Goal: Task Accomplishment & Management: Manage account settings

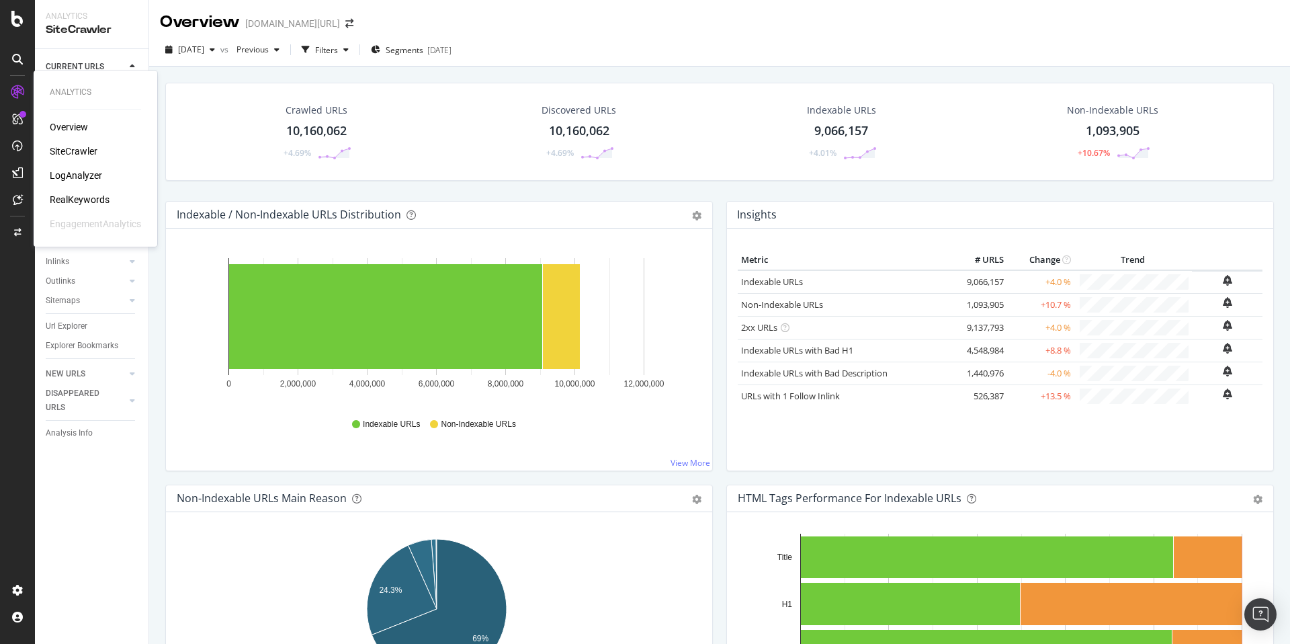
click at [89, 146] on div "SiteCrawler" at bounding box center [74, 150] width 48 height 13
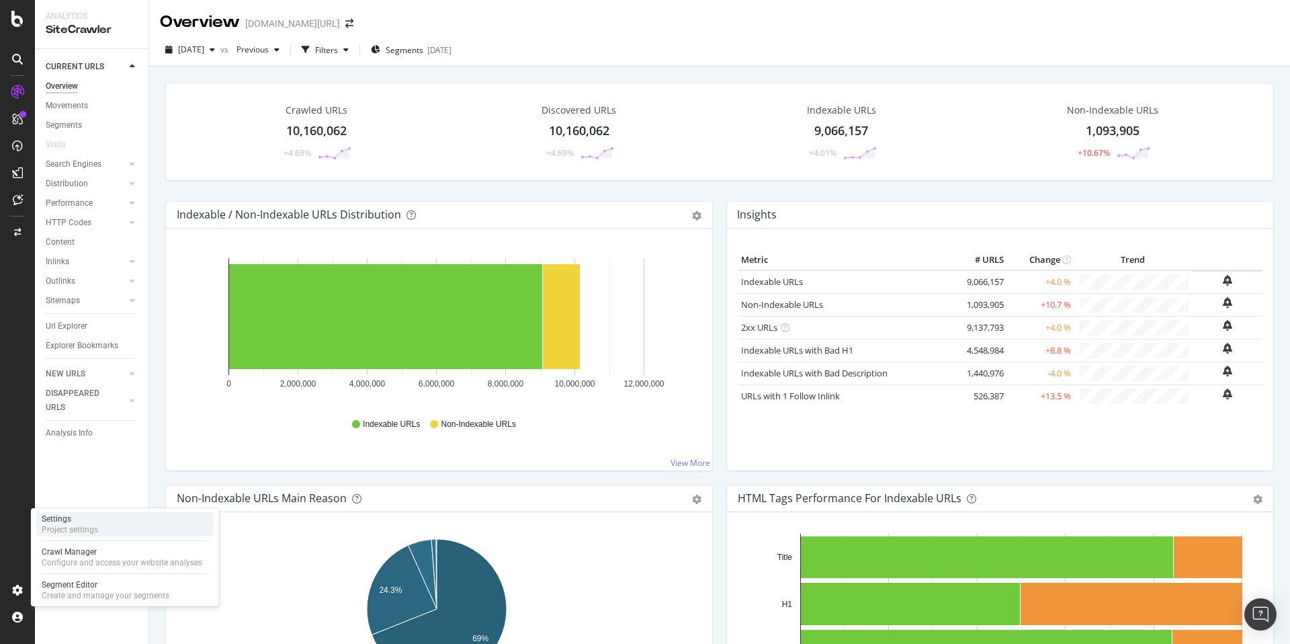
click at [109, 516] on div "Settings Project settings" at bounding box center [124, 524] width 177 height 24
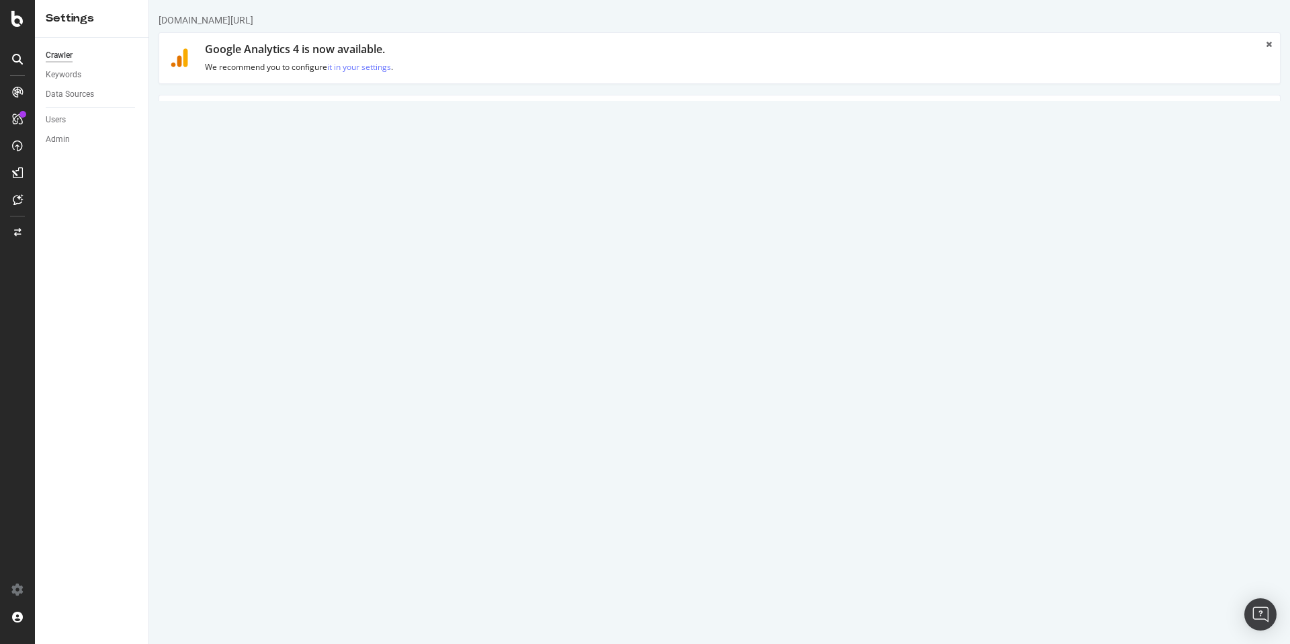
click at [274, 111] on link "Advanced Settings" at bounding box center [263, 113] width 103 height 37
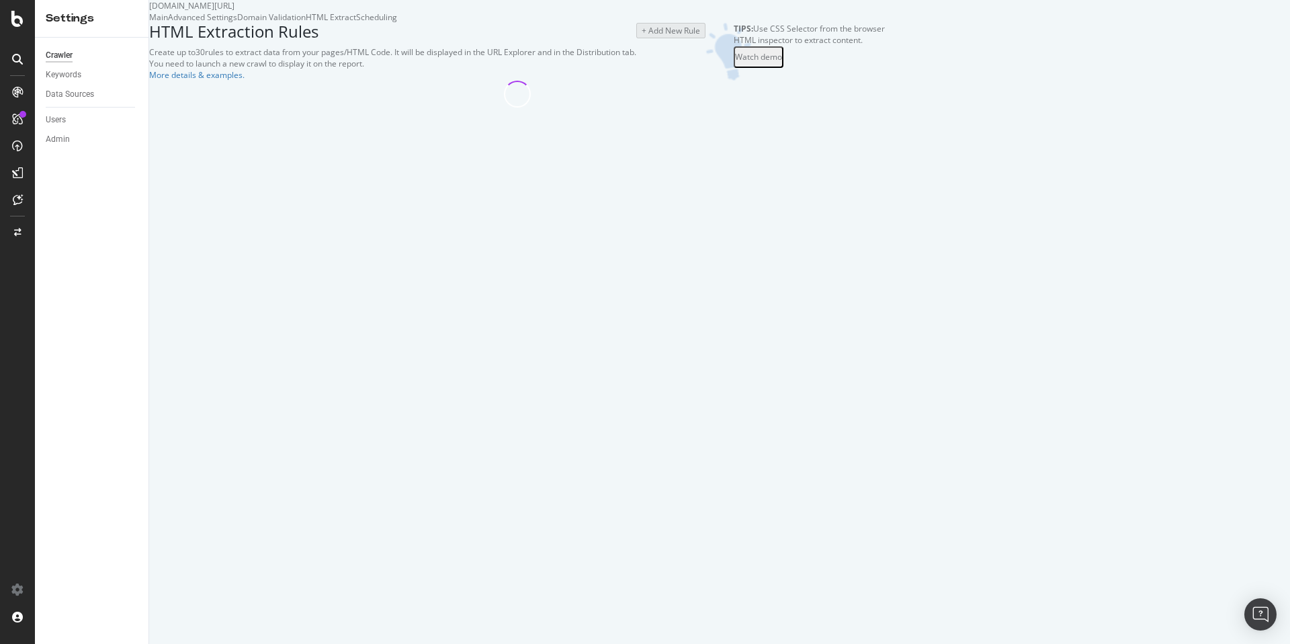
select select "exist"
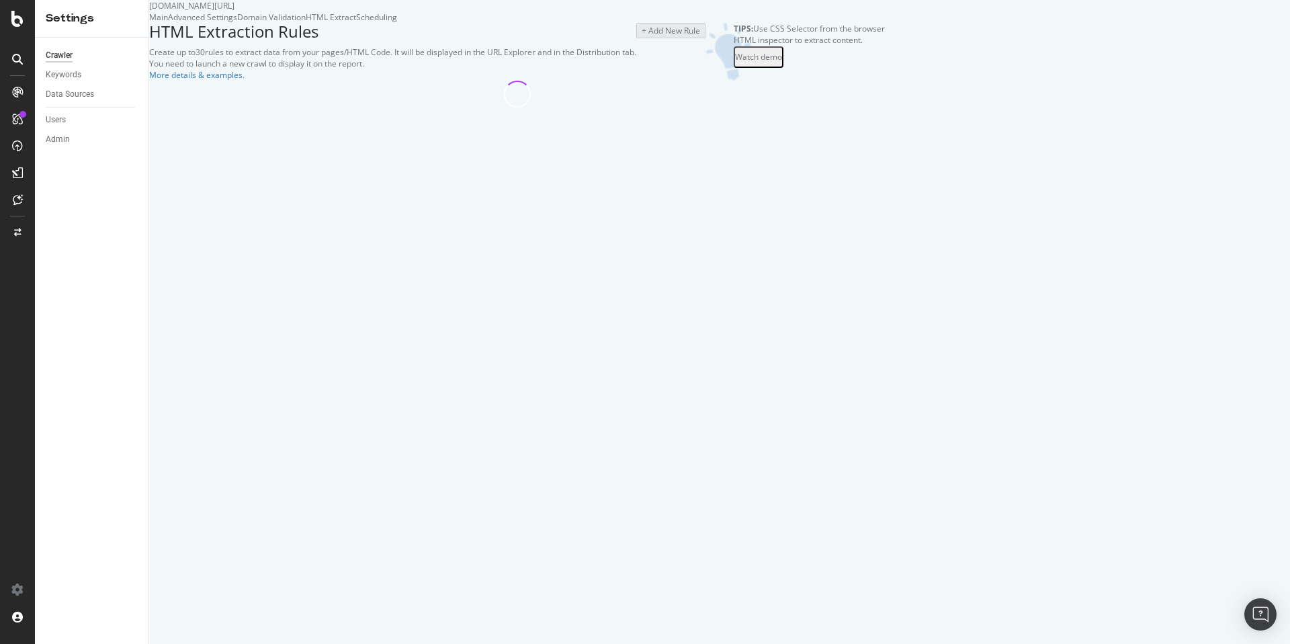
select select "exist"
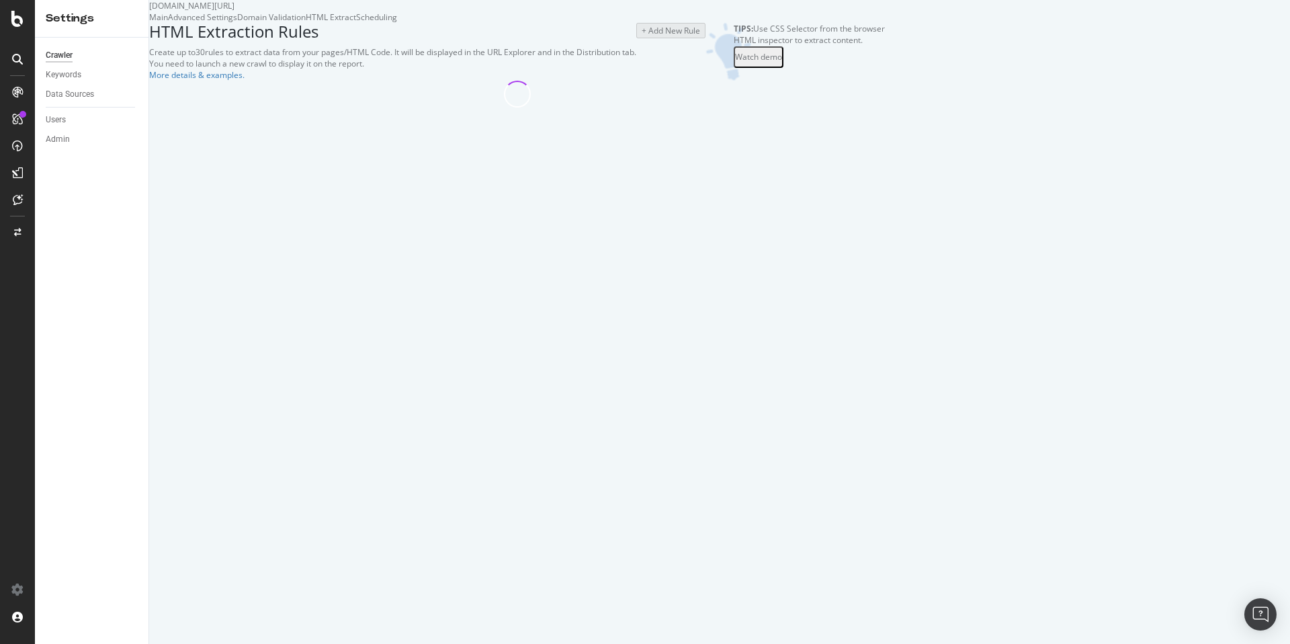
select select "exist"
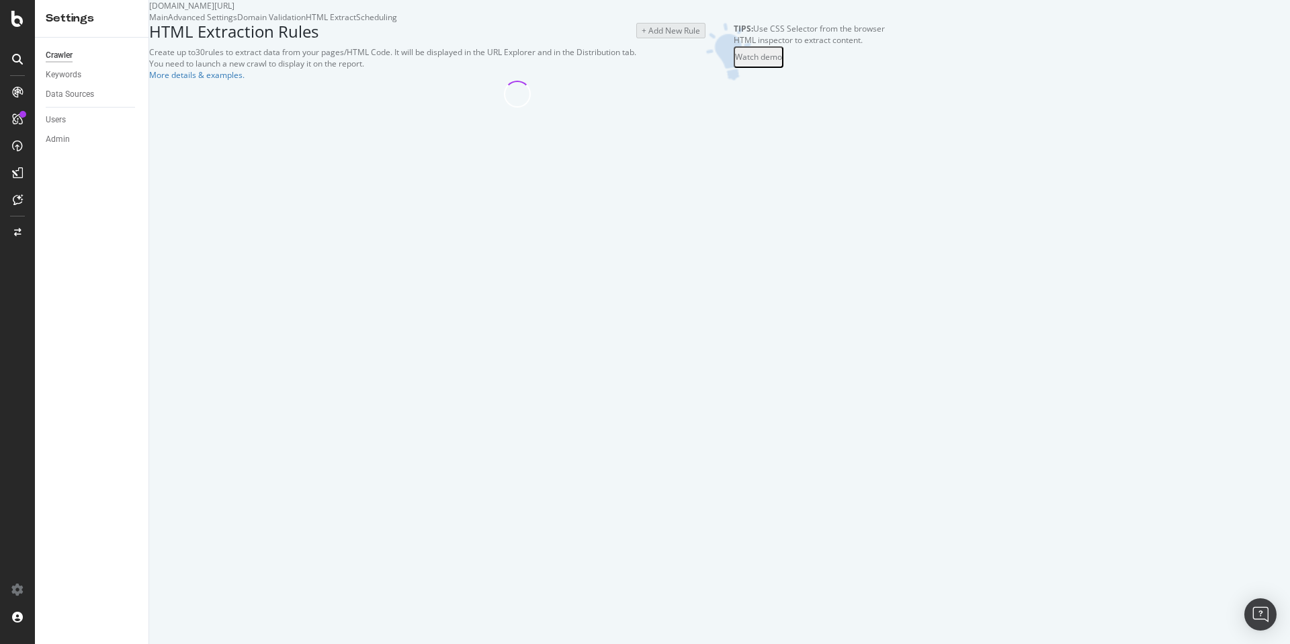
select select "exist"
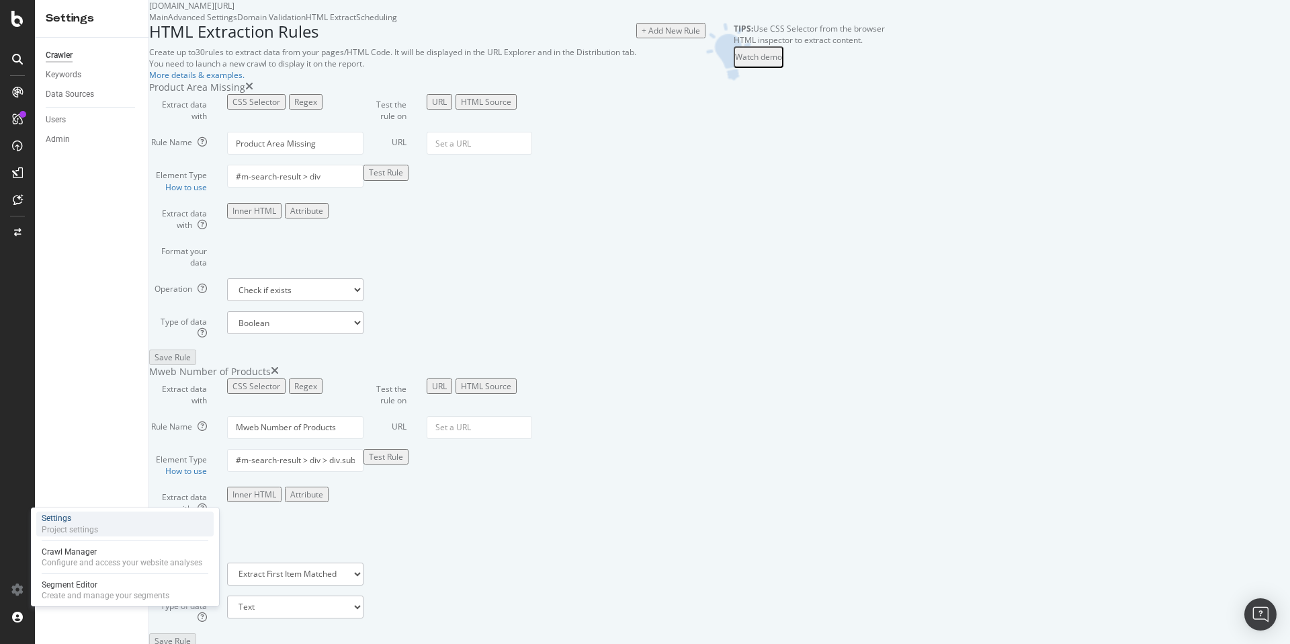
click at [89, 519] on div "Settings" at bounding box center [70, 518] width 56 height 11
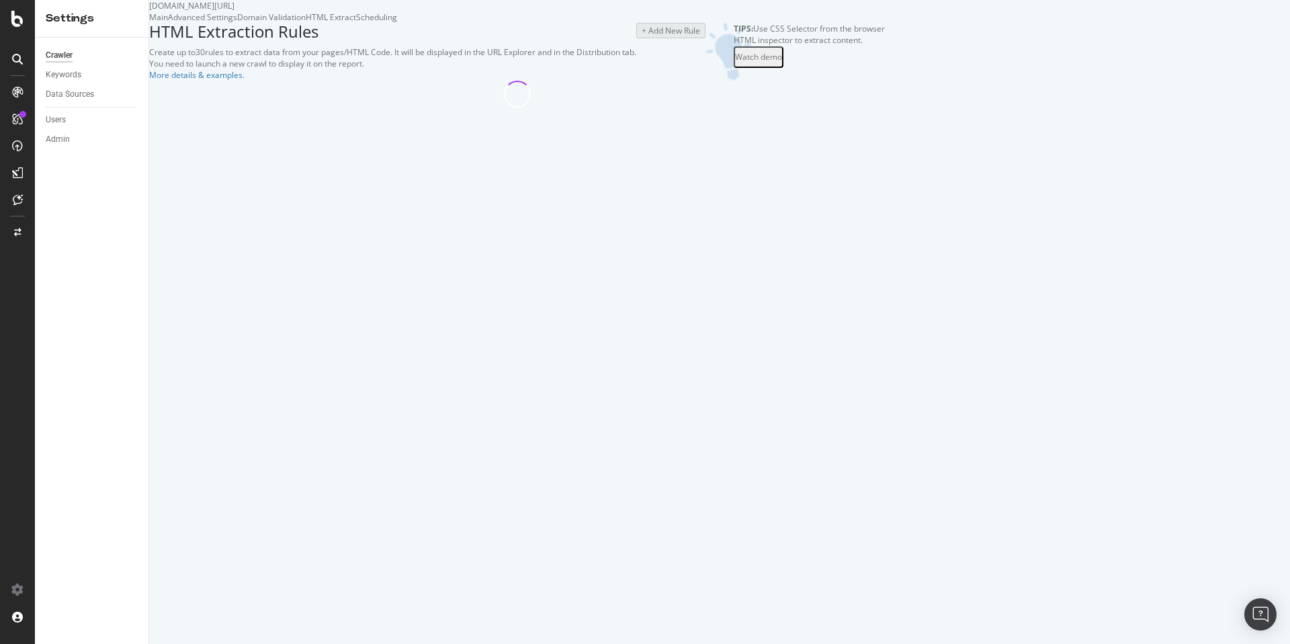
select select "exist"
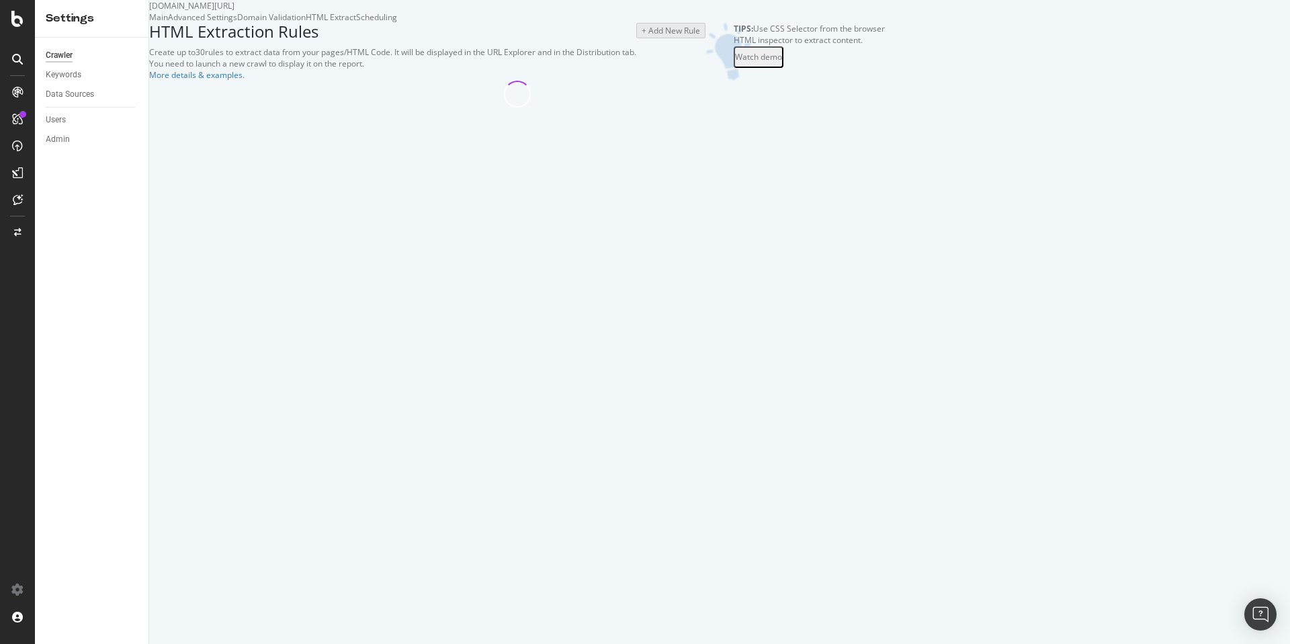
select select "exist"
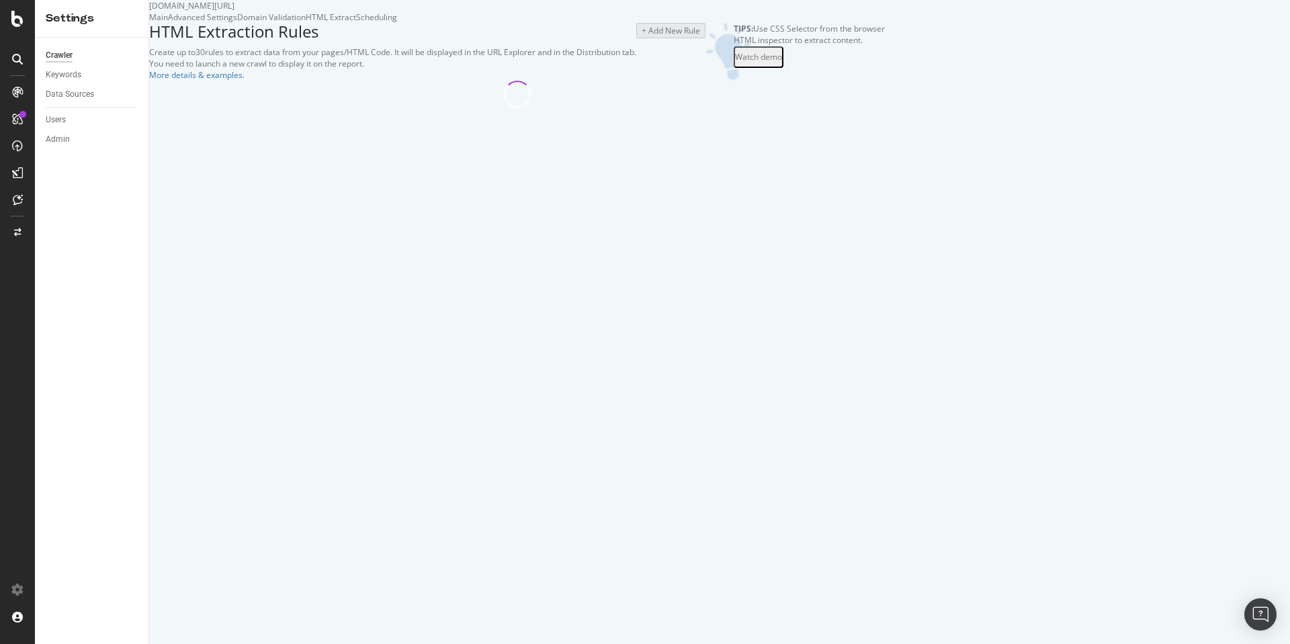
select select "exist"
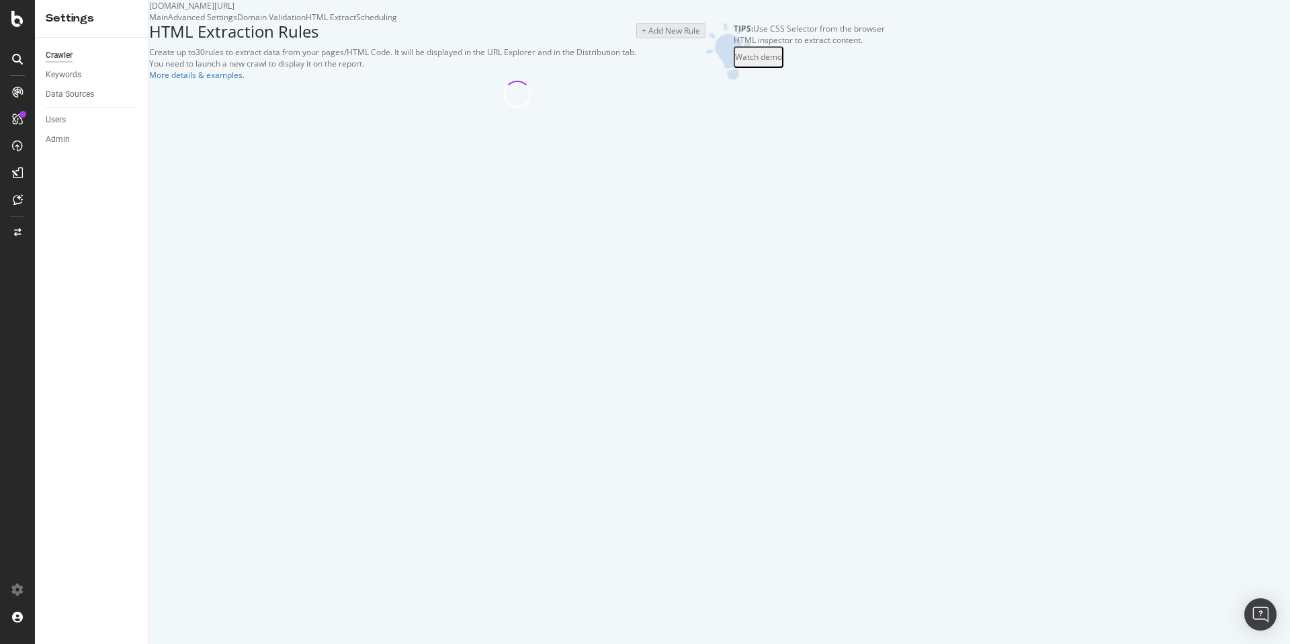
select select "exist"
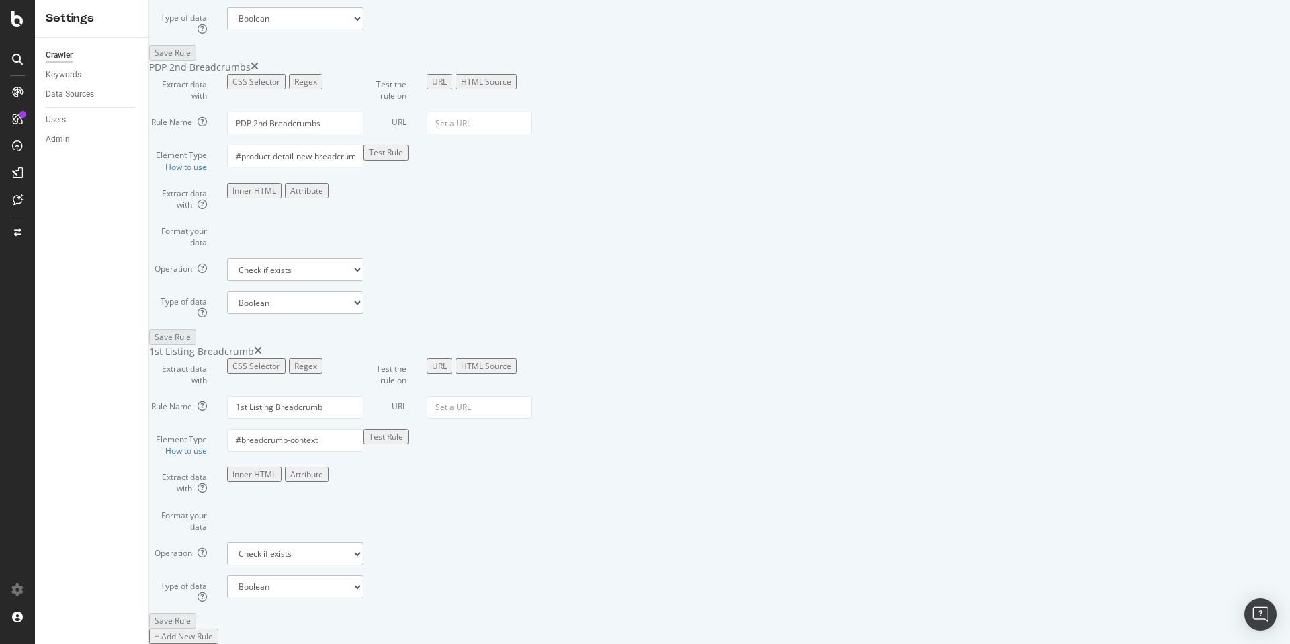
scroll to position [5215, 0]
click at [213, 630] on div "+ Add New Rule" at bounding box center [184, 635] width 58 height 11
click at [317, 360] on div "Regex" at bounding box center [305, 365] width 23 height 11
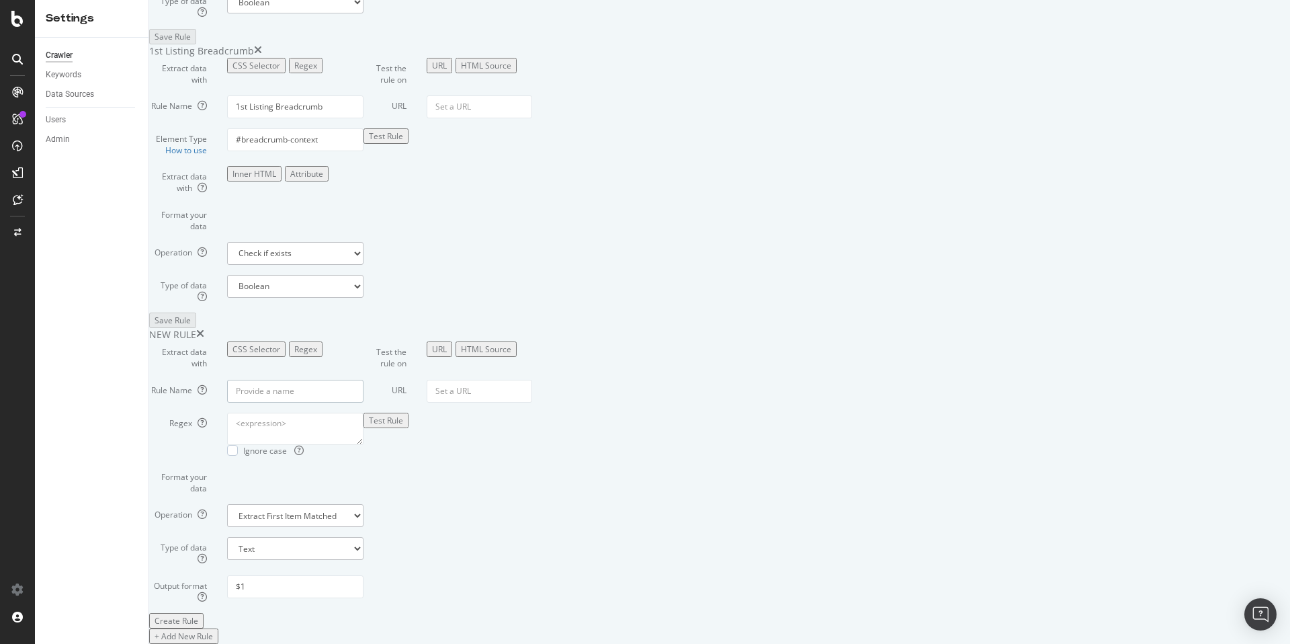
type input "competitor"
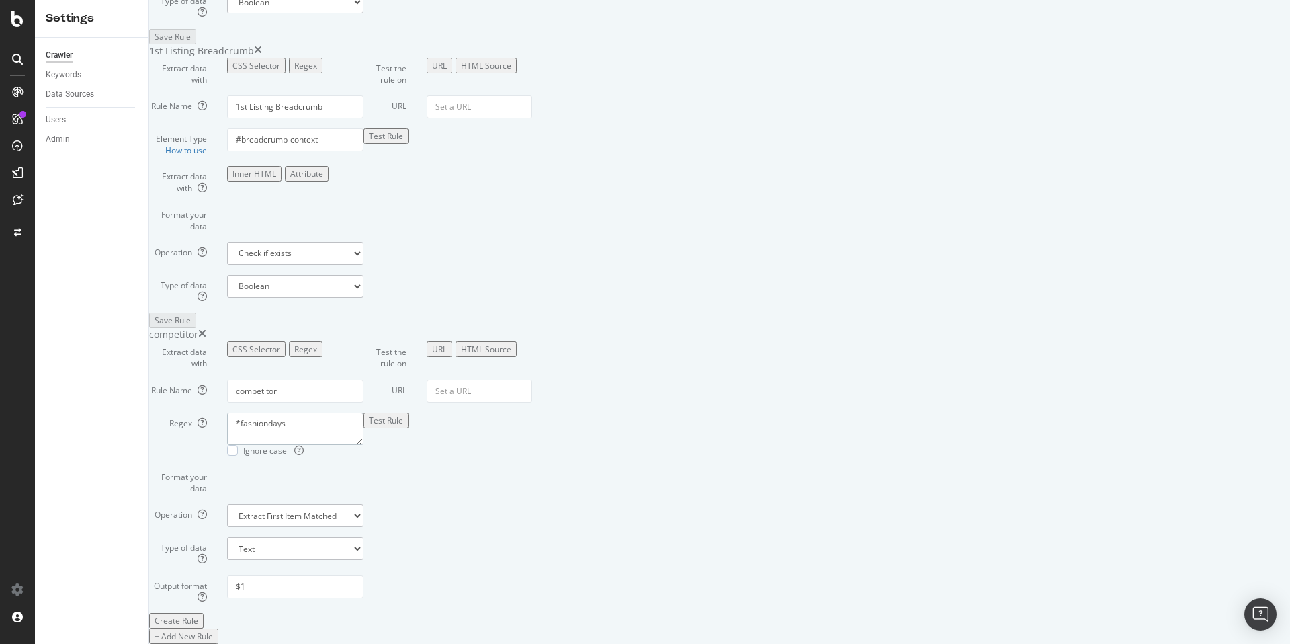
type textarea "*fashiondays"
click at [364, 490] on form "Extract data with CSS Selector Regex Rule Name competitor Regex *fashiondays Ig…" at bounding box center [256, 484] width 214 height 287
select select "exist"
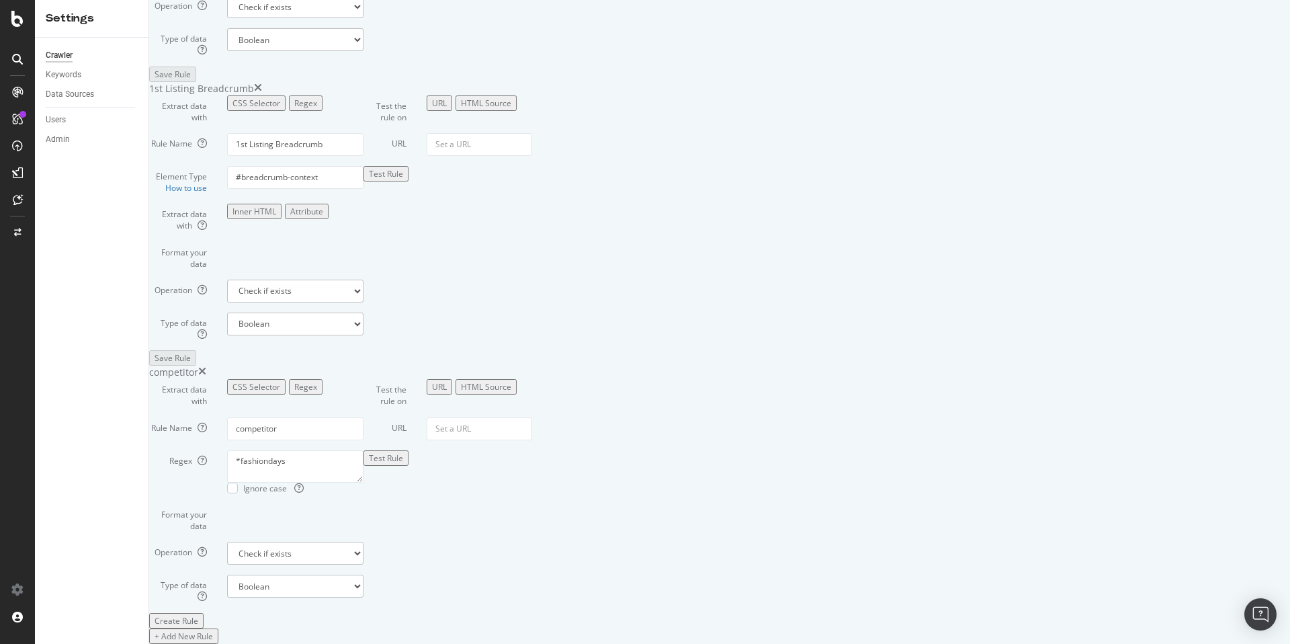
drag, startPoint x: 450, startPoint y: 392, endPoint x: 396, endPoint y: 388, distance: 54.6
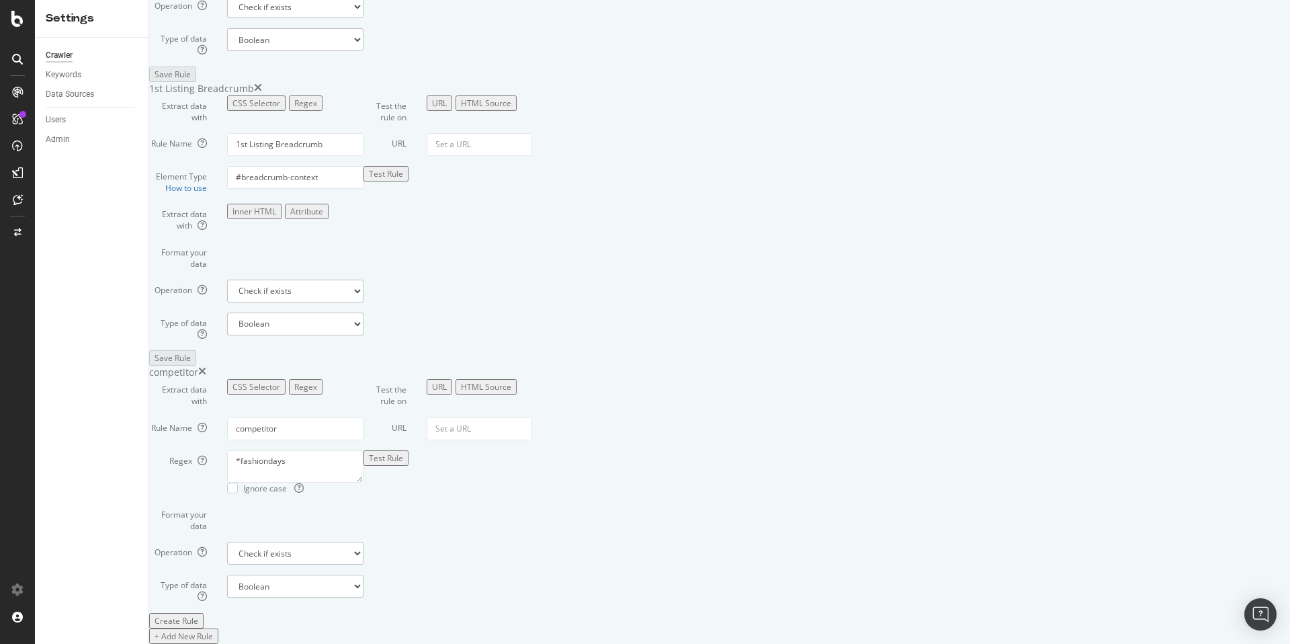
click at [273, 450] on div "Regex *fashiondays Ignore case" at bounding box center [256, 472] width 235 height 44
